Goal: Task Accomplishment & Management: Manage account settings

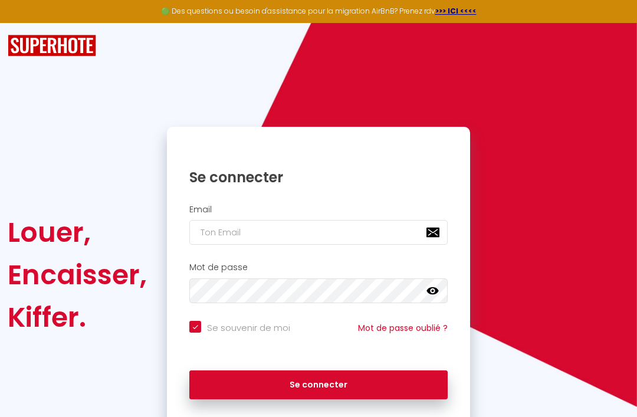
scroll to position [40, 0]
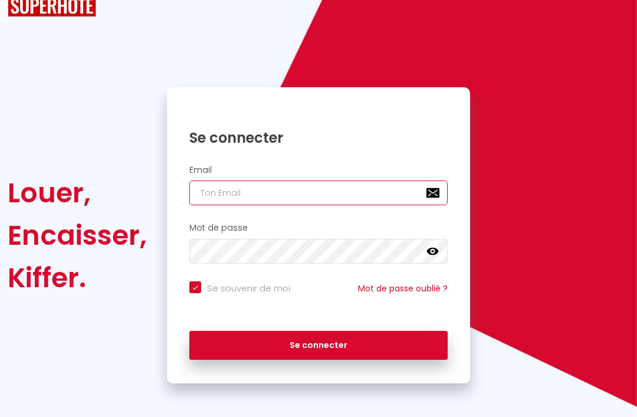
type input "[EMAIL_ADDRESS][DOMAIN_NAME]"
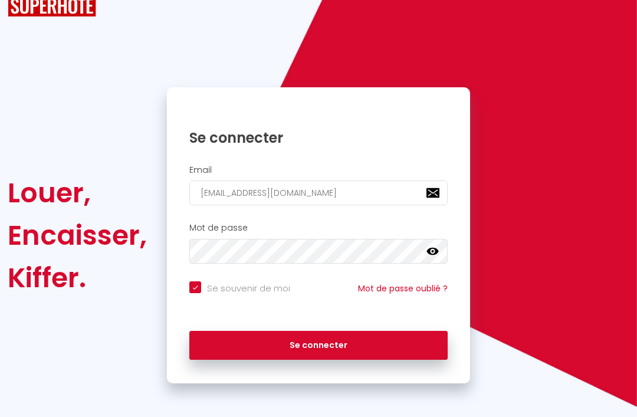
click at [319, 344] on button "Se connecter" at bounding box center [318, 346] width 259 height 30
checkbox input "true"
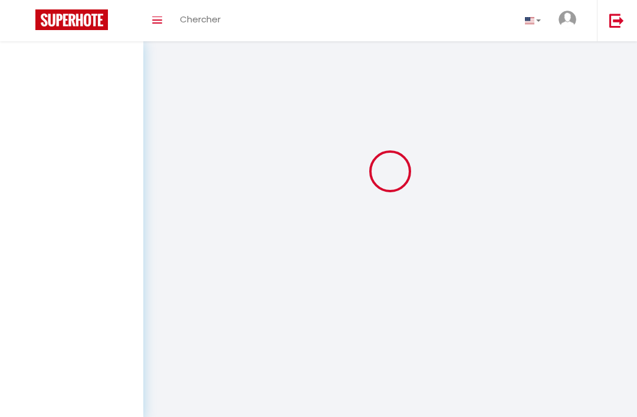
scroll to position [38, 0]
select select
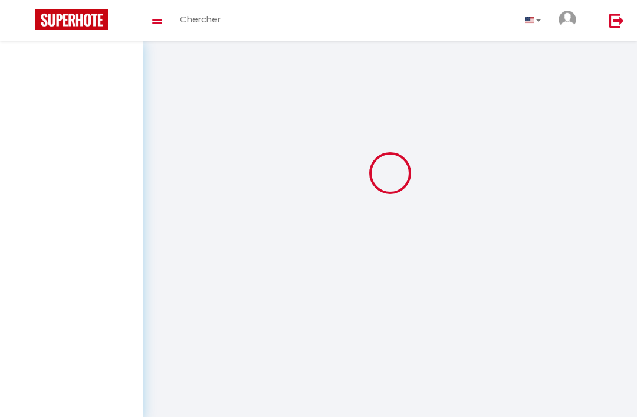
select select
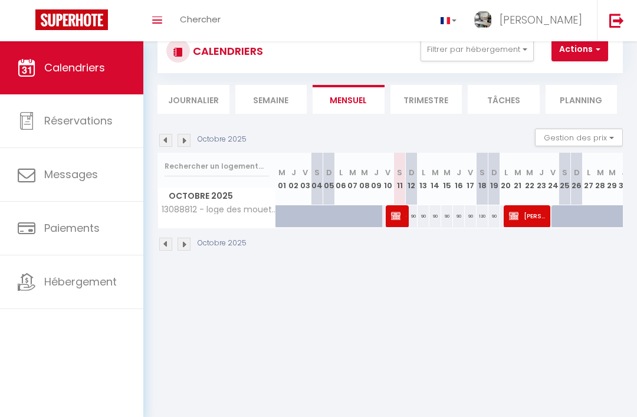
select select
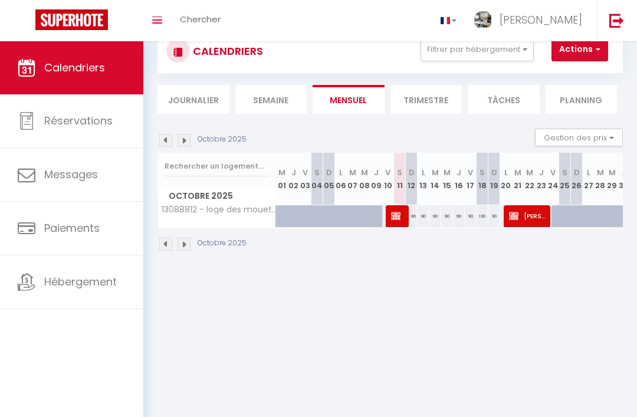
select select
click at [404, 209] on span "Céu Antunes" at bounding box center [399, 216] width 16 height 22
select select "OK"
select select "KO"
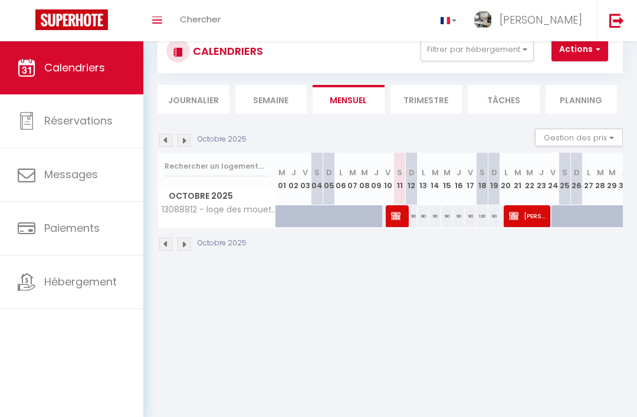
select select "1"
select select "0"
select select "1"
select select
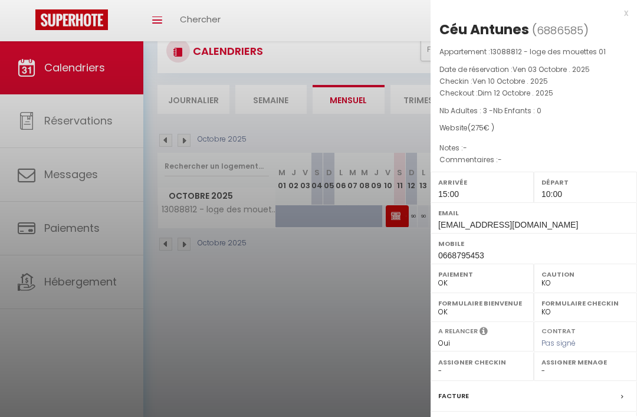
scroll to position [0, 0]
click at [358, 291] on div at bounding box center [318, 208] width 637 height 417
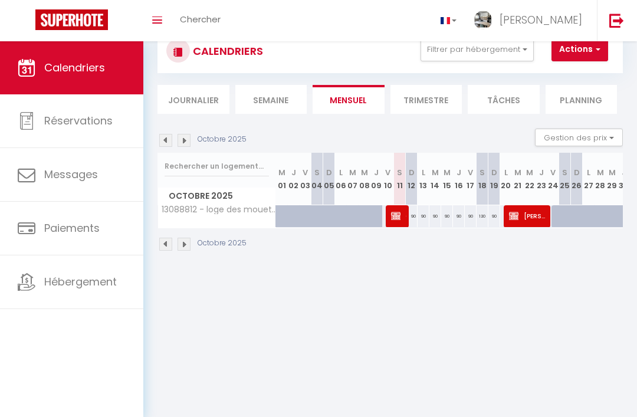
click at [618, 18] on img at bounding box center [617, 20] width 15 height 15
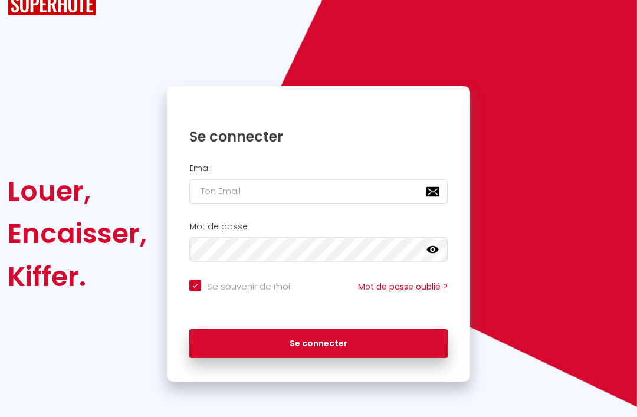
checkbox input "true"
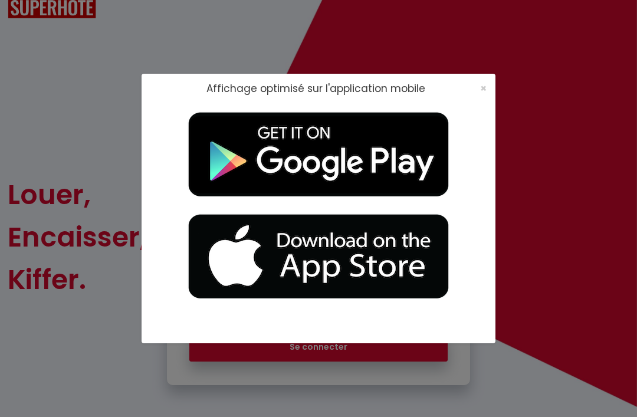
click at [485, 88] on span "×" at bounding box center [483, 88] width 6 height 15
